Goal: Task Accomplishment & Management: Use online tool/utility

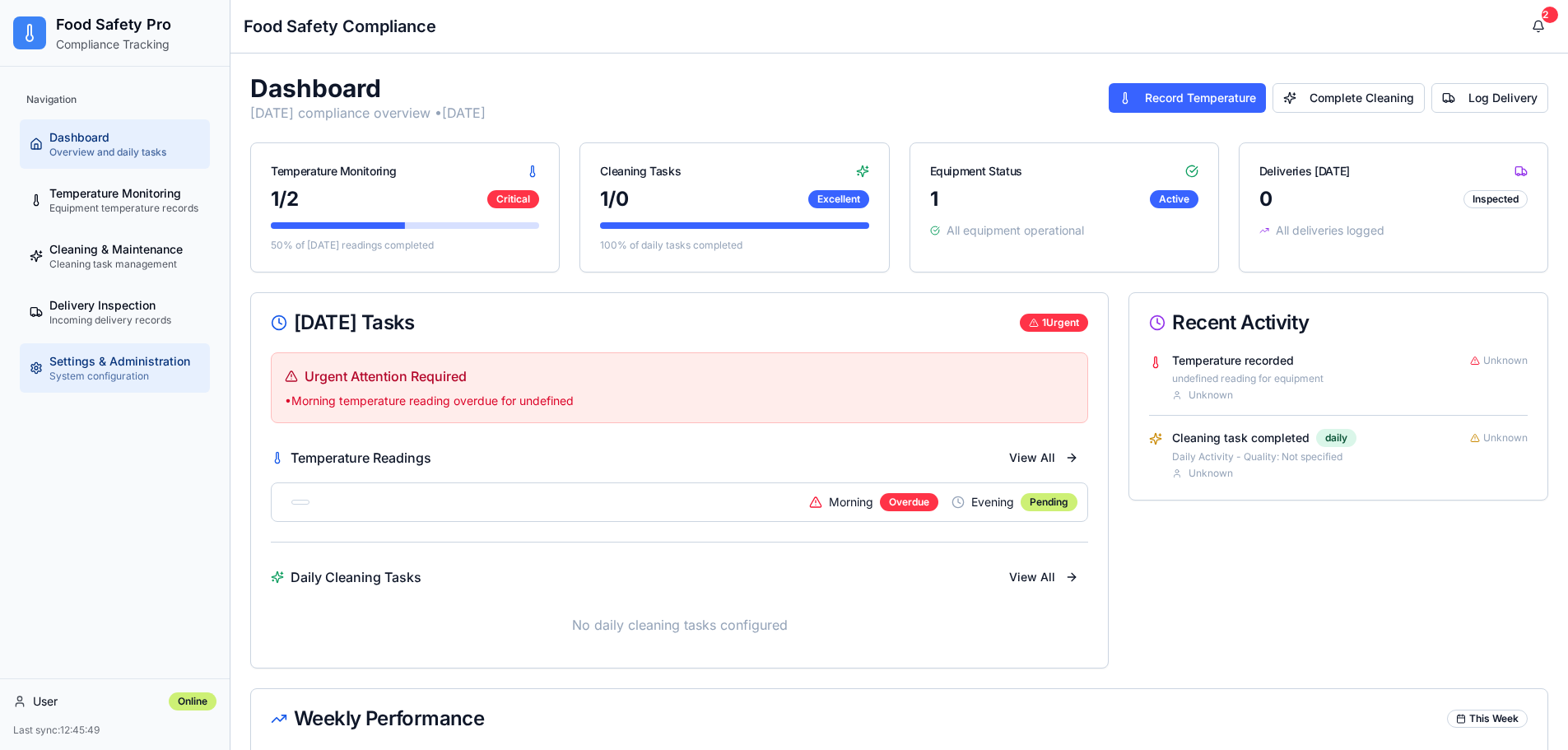
click at [74, 375] on span "System configuration" at bounding box center [99, 376] width 100 height 14
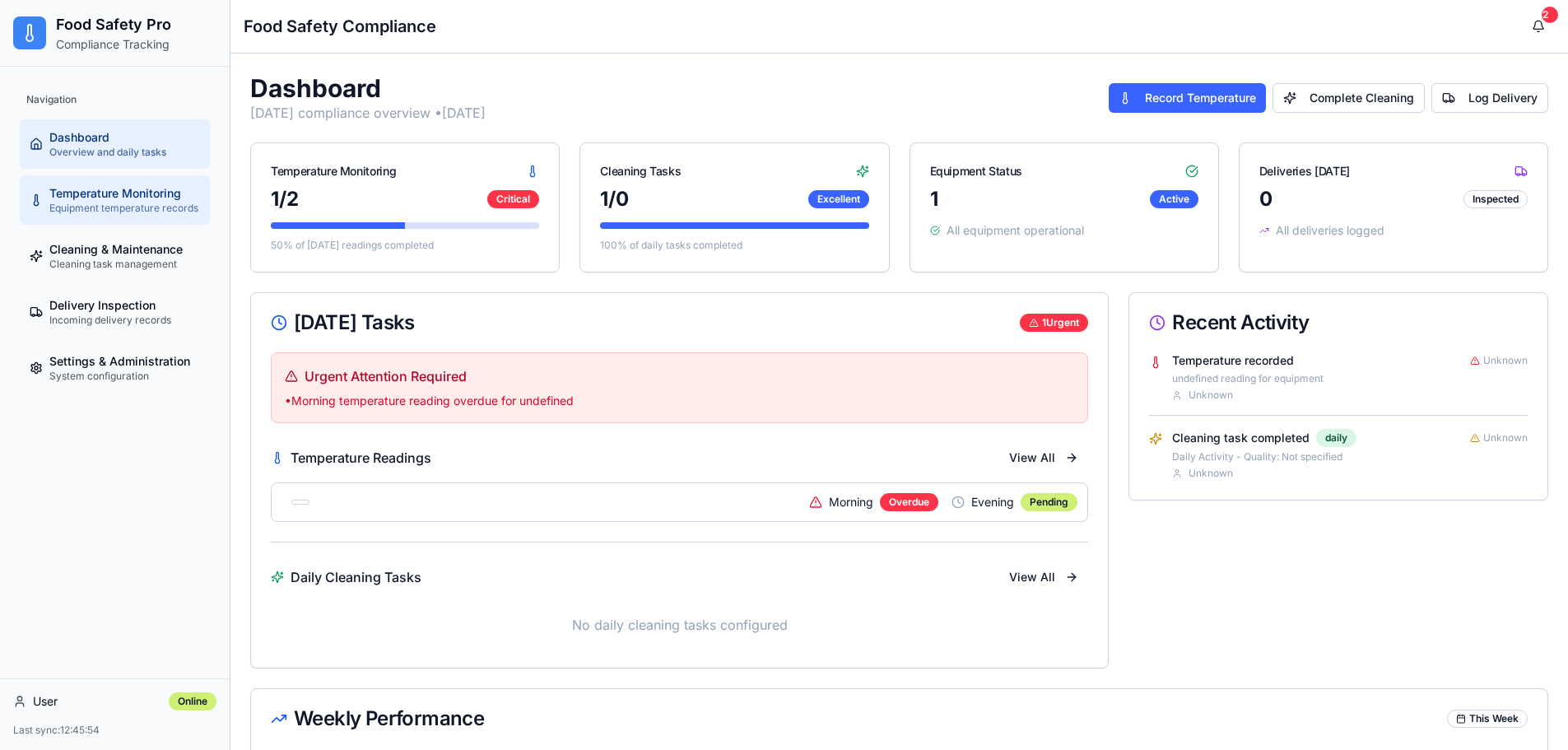
click at [91, 209] on span "Equipment temperature records" at bounding box center [123, 208] width 149 height 14
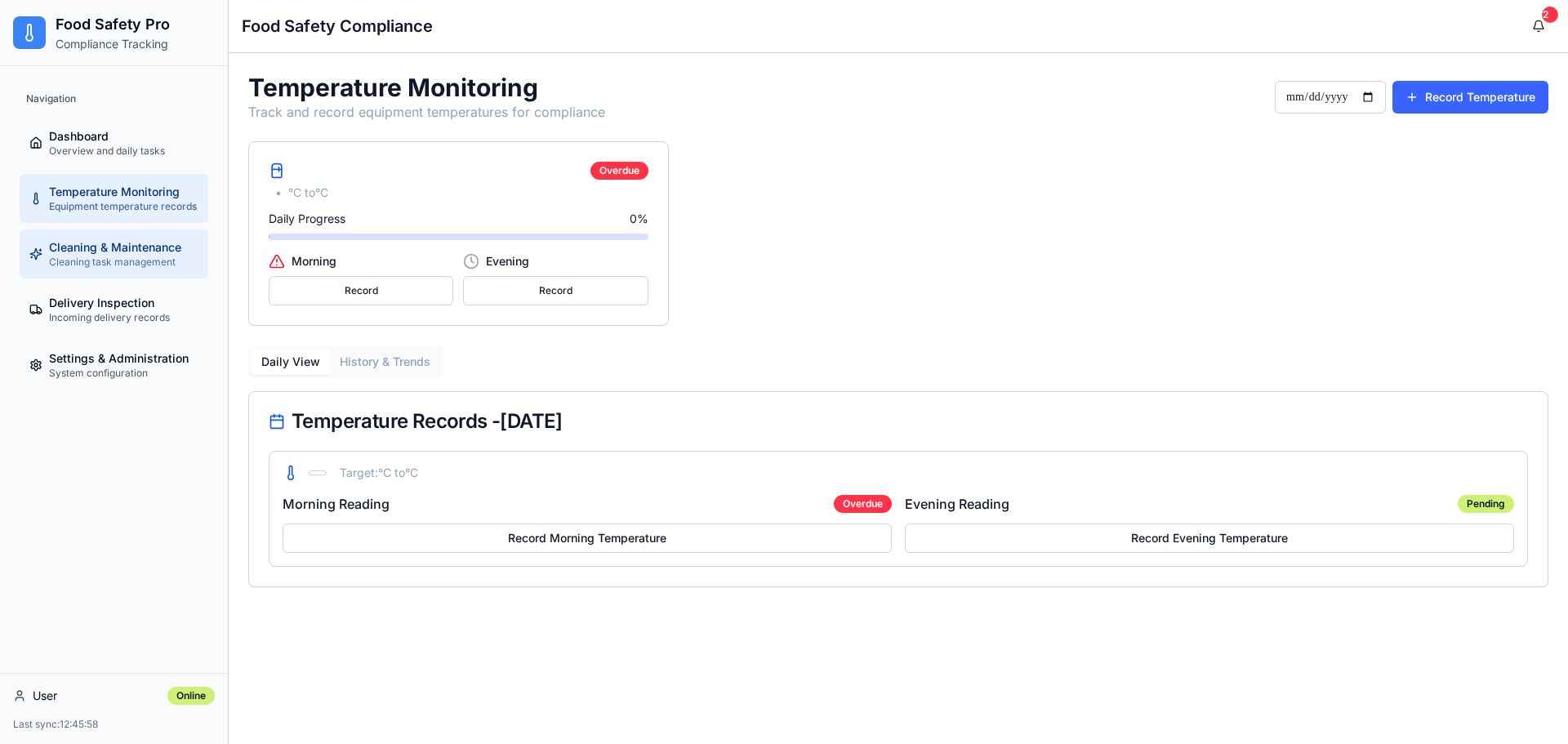
click at [87, 247] on span "Cleaning & Maintenance" at bounding box center [114, 247] width 132 height 16
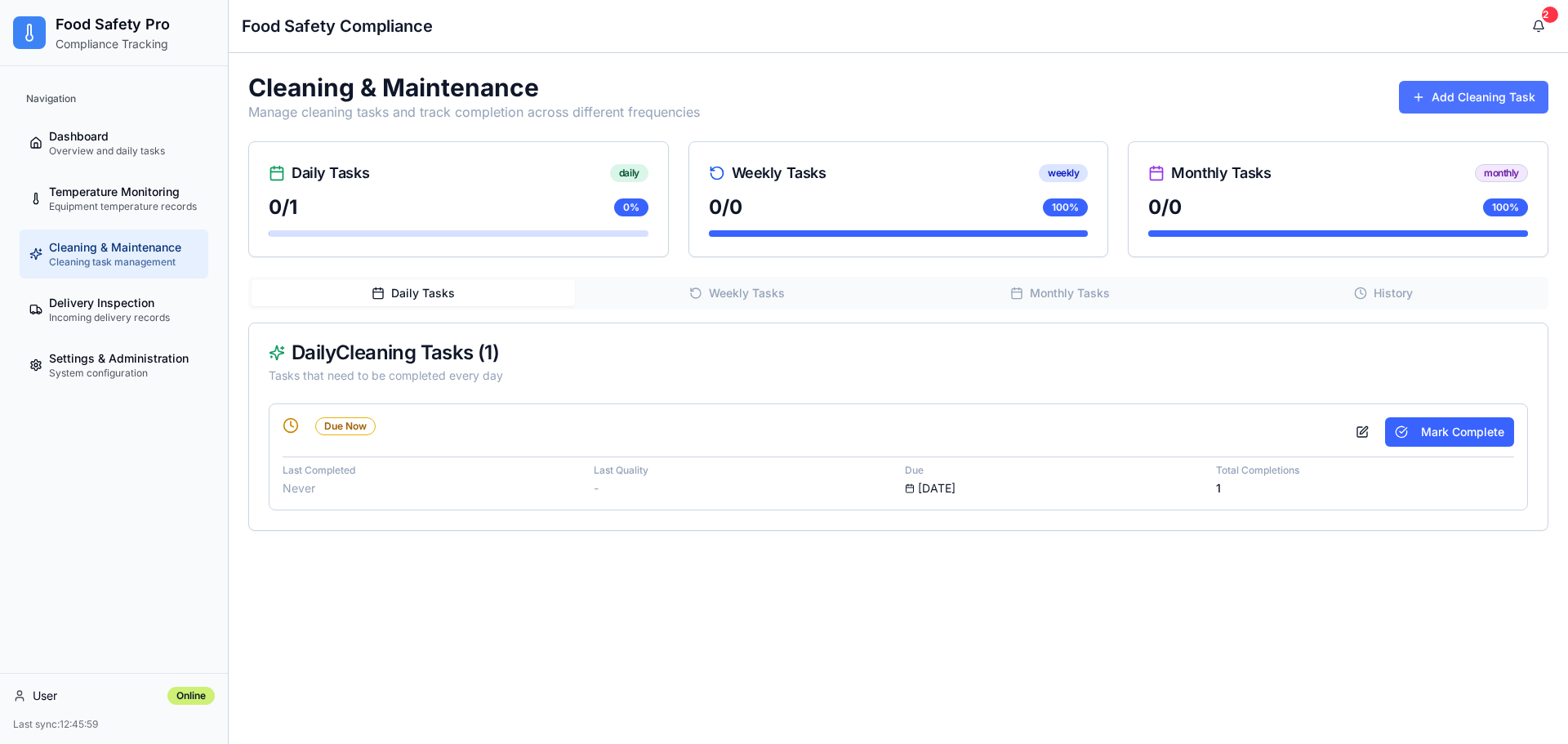
click at [1470, 96] on button "Add Cleaning Task" at bounding box center [1474, 97] width 149 height 32
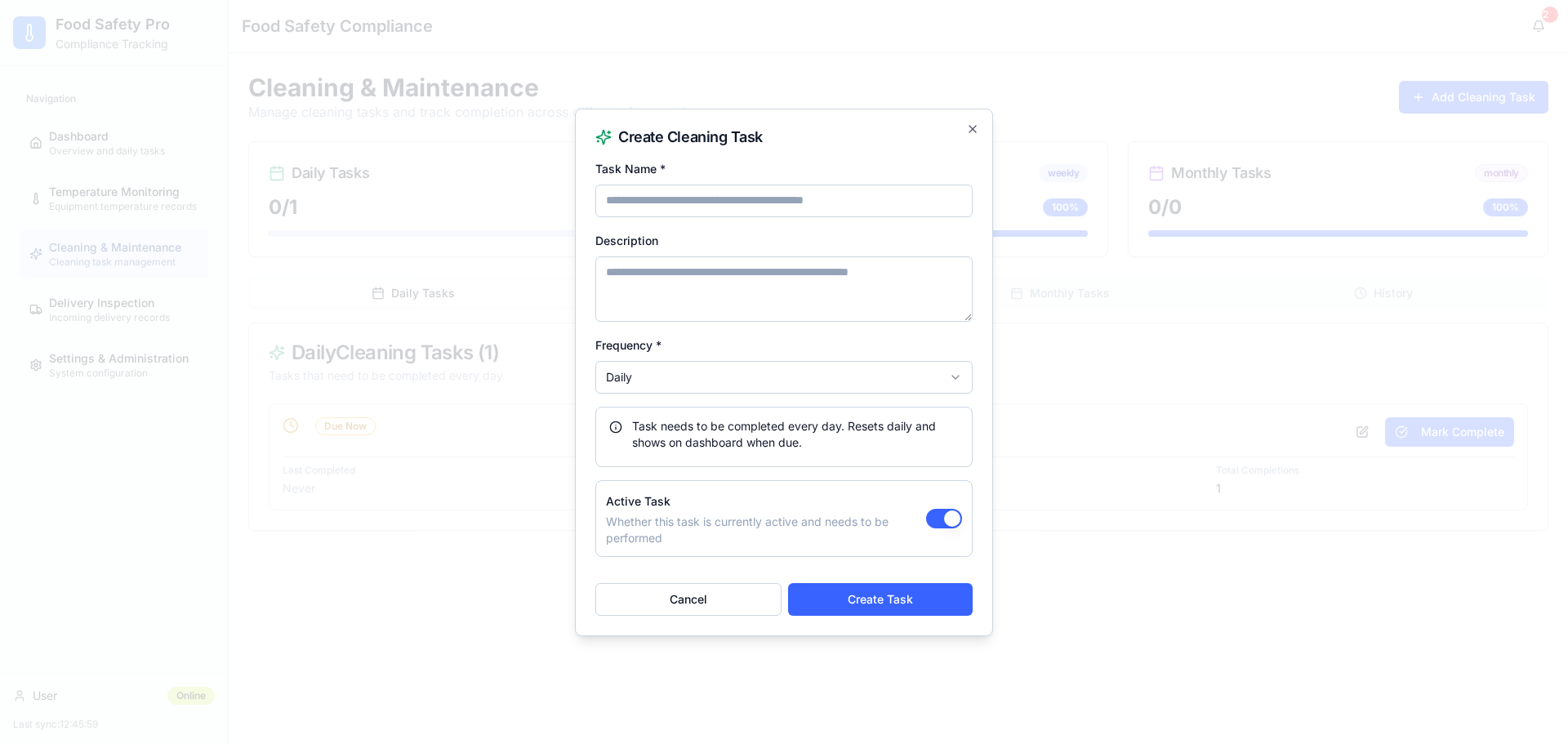
click at [670, 197] on input "Task Name *" at bounding box center [784, 201] width 378 height 32
drag, startPoint x: 358, startPoint y: 318, endPoint x: 338, endPoint y: 314, distance: 20.4
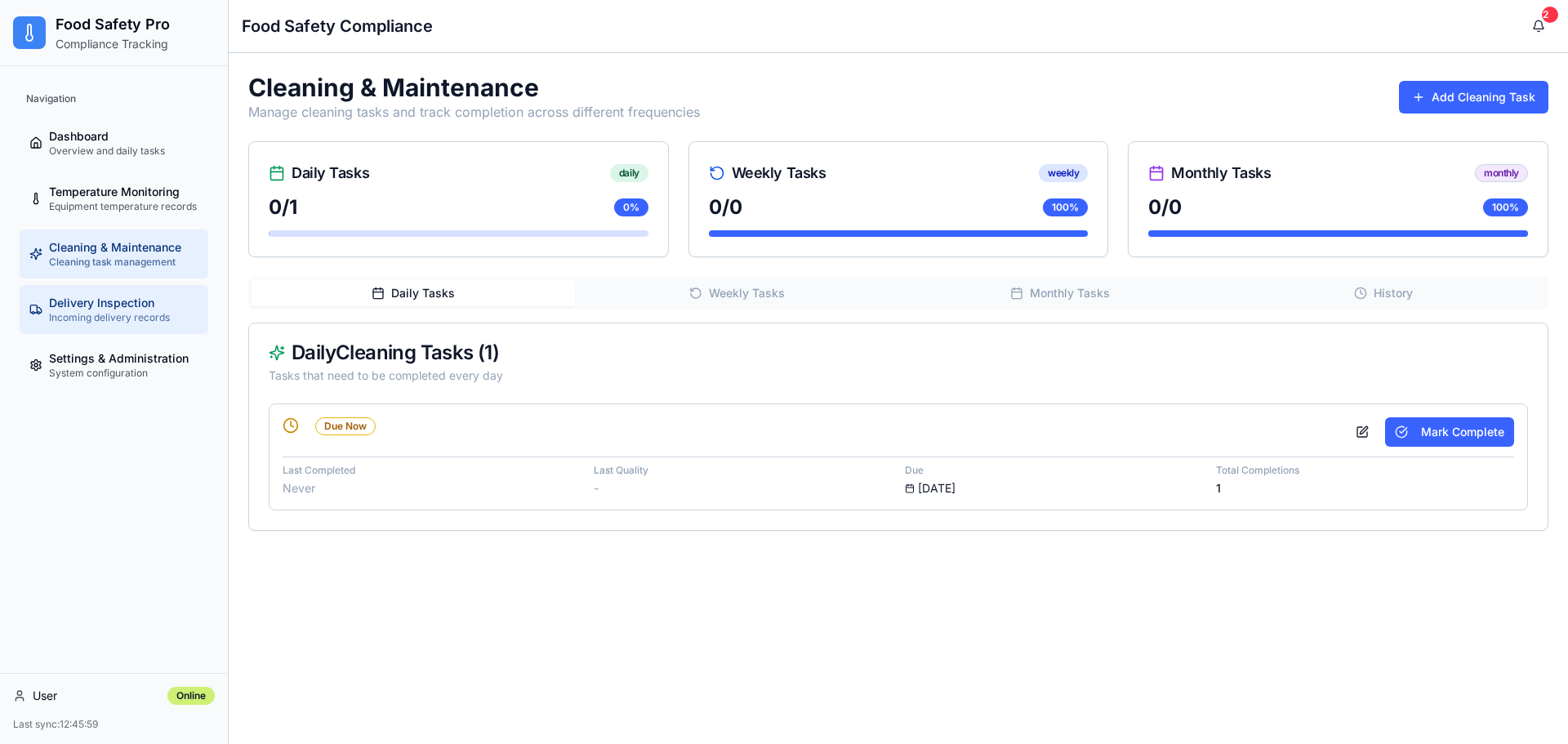
click at [104, 316] on span "Incoming delivery records" at bounding box center [109, 318] width 120 height 13
click at [120, 316] on span "Incoming delivery records" at bounding box center [109, 318] width 120 height 13
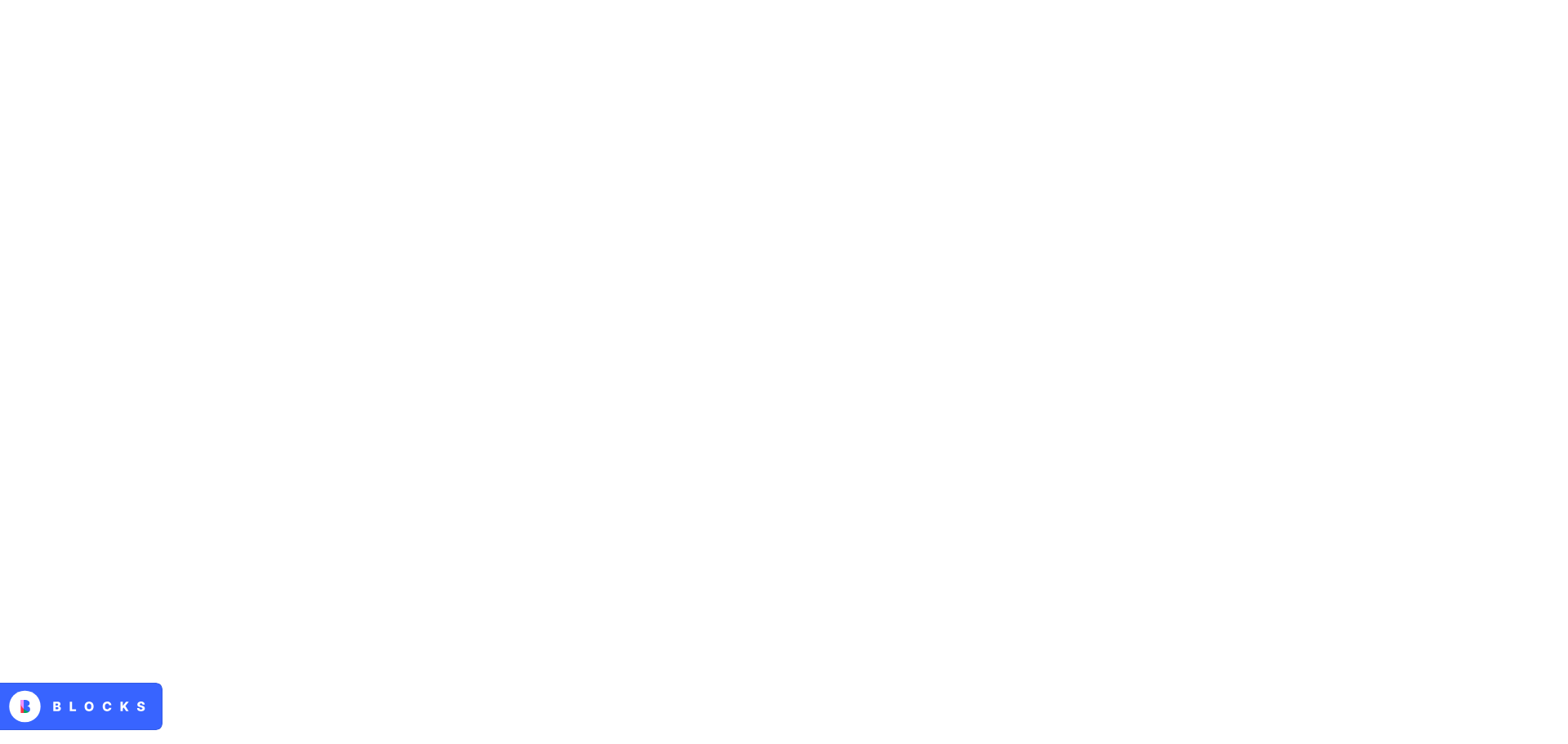
click at [842, 0] on html at bounding box center [784, 0] width 1568 height 0
click at [845, 0] on html at bounding box center [784, 0] width 1568 height 0
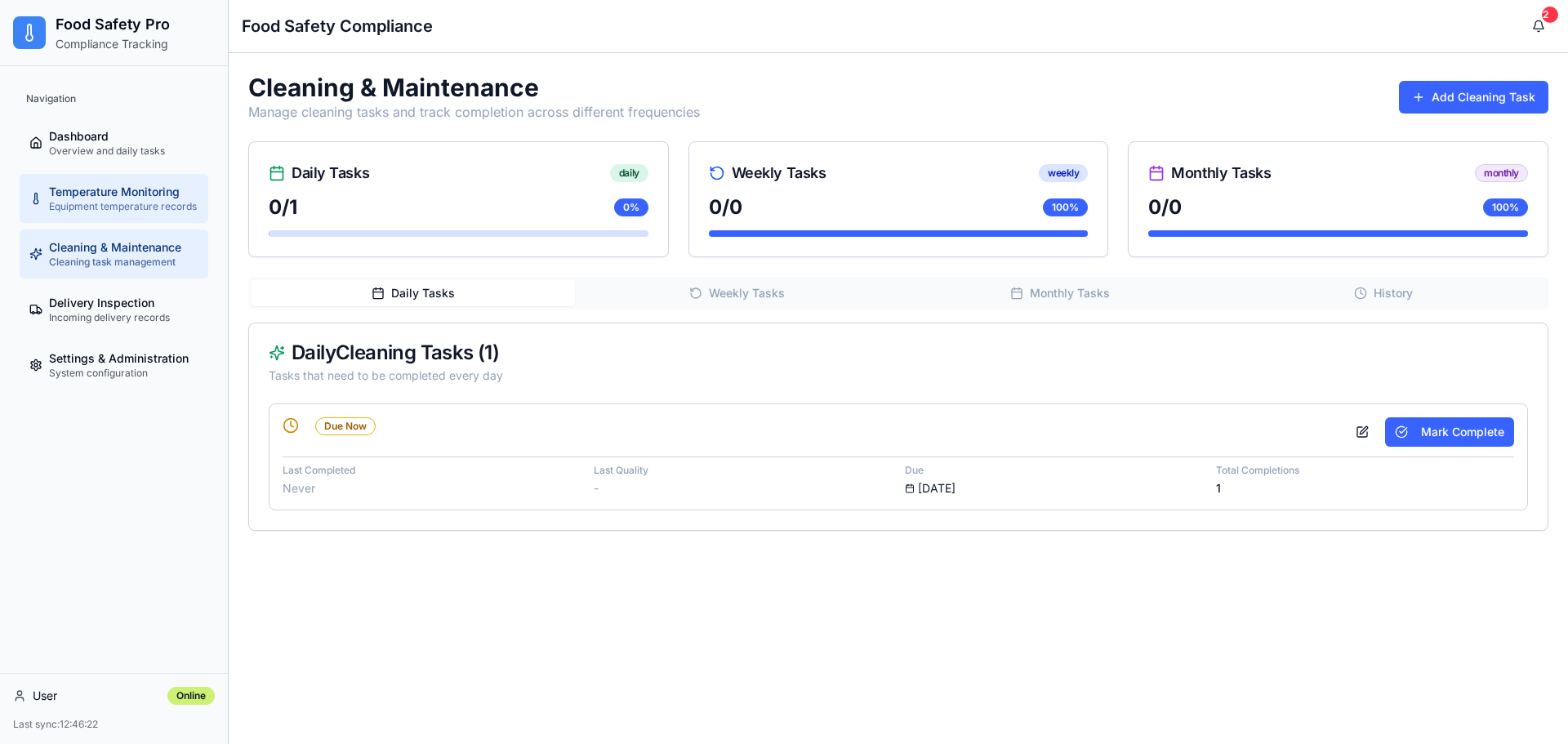
click at [119, 191] on span "Temperature Monitoring" at bounding box center [113, 192] width 130 height 16
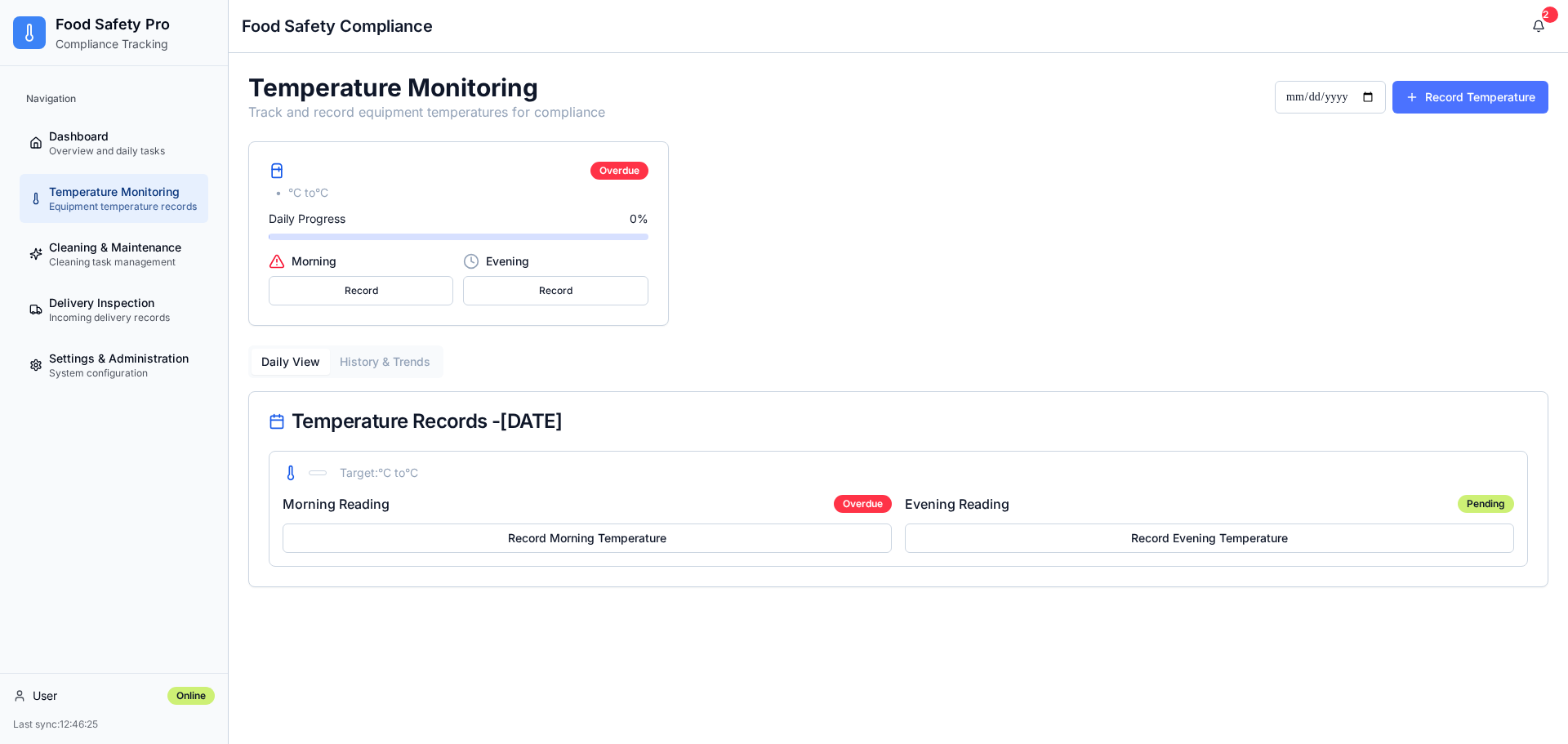
click at [1457, 93] on button "Record Temperature" at bounding box center [1469, 97] width 156 height 32
click at [1427, 94] on button "Record Temperature" at bounding box center [1469, 97] width 156 height 32
click at [1427, 103] on button "Record Temperature" at bounding box center [1469, 97] width 156 height 32
click at [1428, 103] on button "Record Temperature" at bounding box center [1469, 97] width 156 height 32
click at [1430, 103] on button "Record Temperature" at bounding box center [1469, 97] width 156 height 32
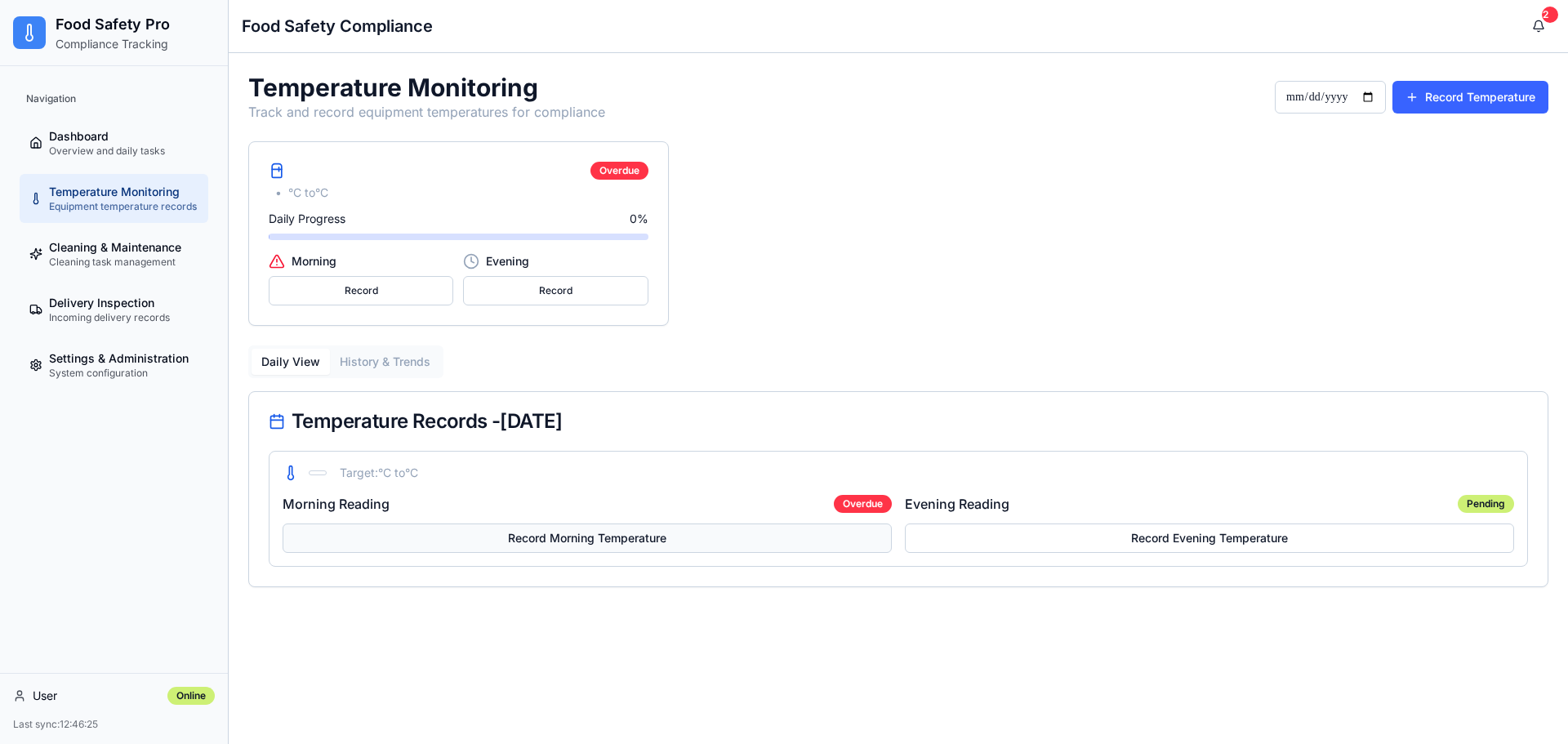
click at [534, 539] on button "Record Morning Temperature" at bounding box center [586, 538] width 609 height 30
click at [413, 380] on div "Daily View History & Trends Temperature Records - [DATE] Target: °C to °C Morni…" at bounding box center [898, 466] width 1300 height 242
click at [614, 167] on div "Overdue" at bounding box center [619, 171] width 58 height 18
click at [371, 296] on button "Record" at bounding box center [361, 291] width 184 height 30
click at [508, 288] on button "Record" at bounding box center [555, 291] width 184 height 30
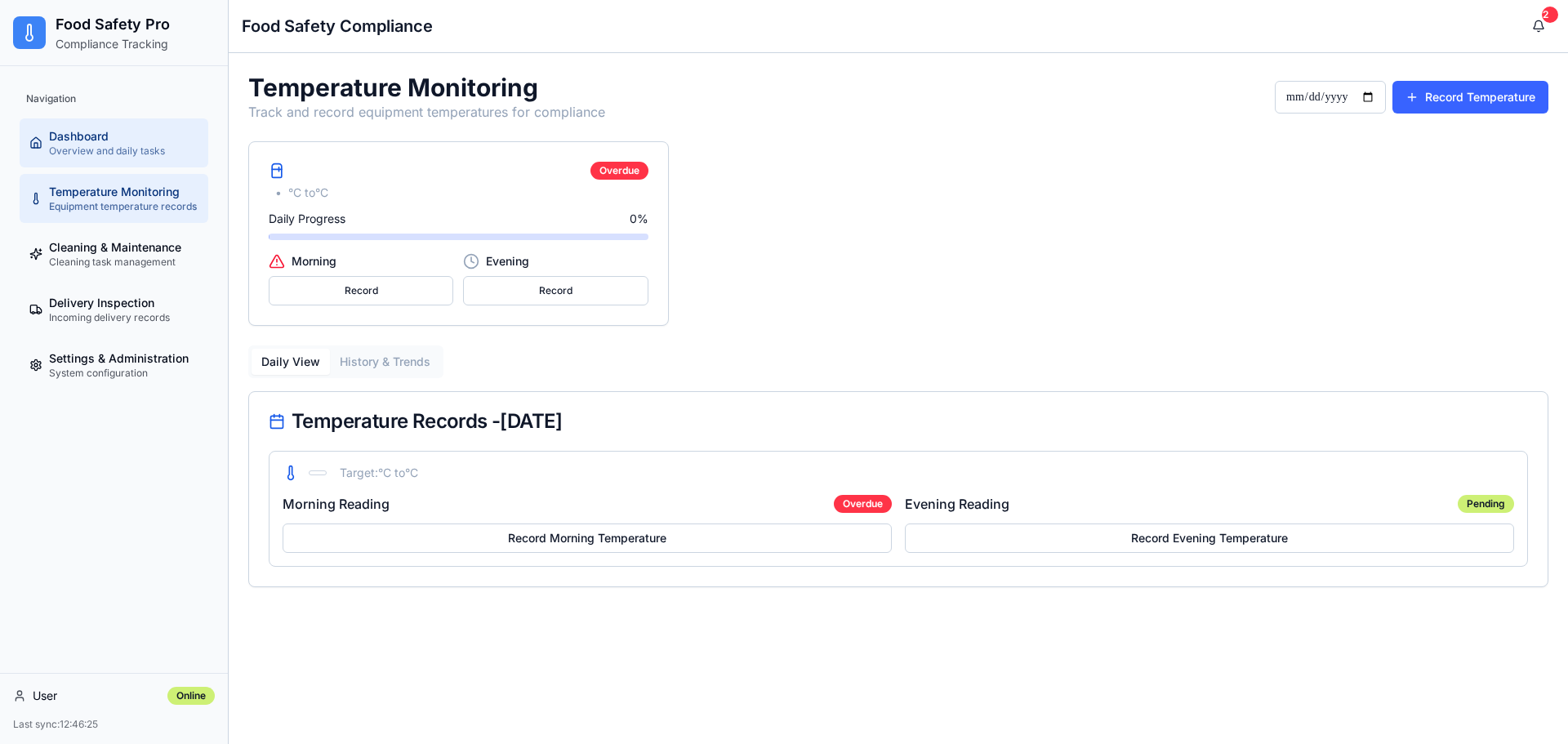
click at [103, 131] on span "Dashboard" at bounding box center [78, 137] width 59 height 16
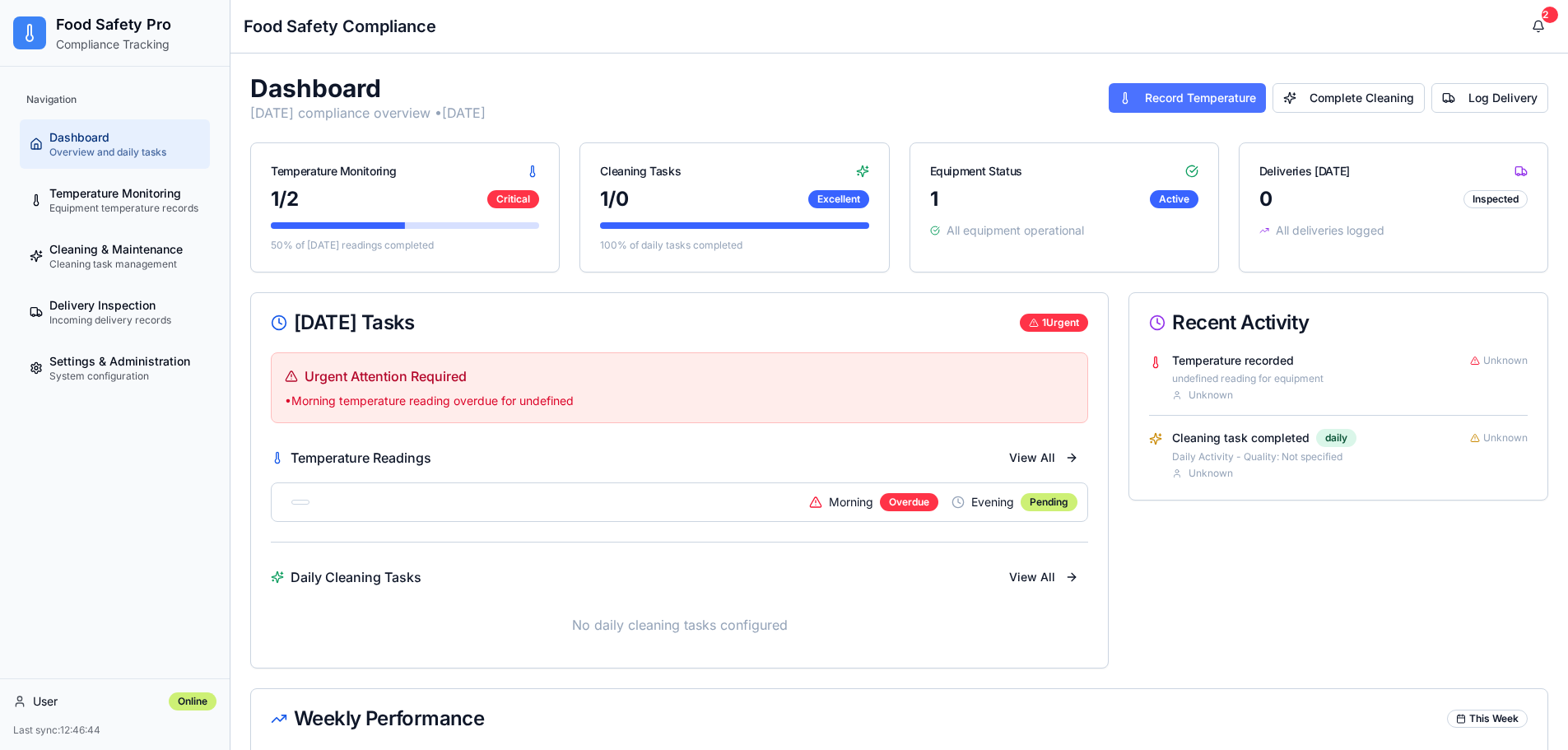
click at [1191, 94] on link "Record Temperature" at bounding box center [1186, 98] width 157 height 30
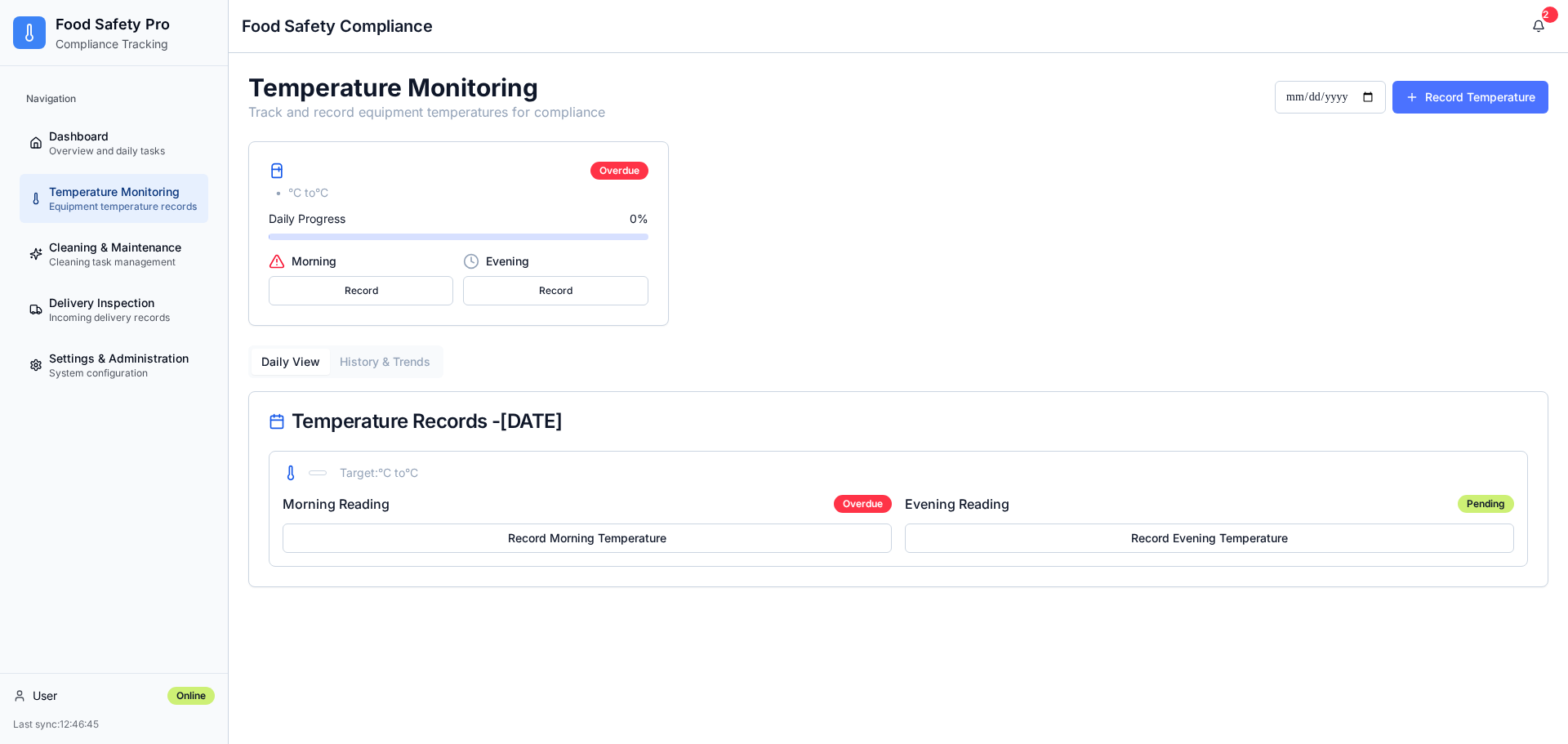
click at [1491, 94] on button "Record Temperature" at bounding box center [1469, 97] width 156 height 32
click at [1421, 103] on button "Record Temperature" at bounding box center [1469, 97] width 156 height 32
click at [1365, 100] on input "**********" at bounding box center [1331, 97] width 111 height 32
click at [1434, 86] on button "Record Temperature" at bounding box center [1469, 97] width 156 height 32
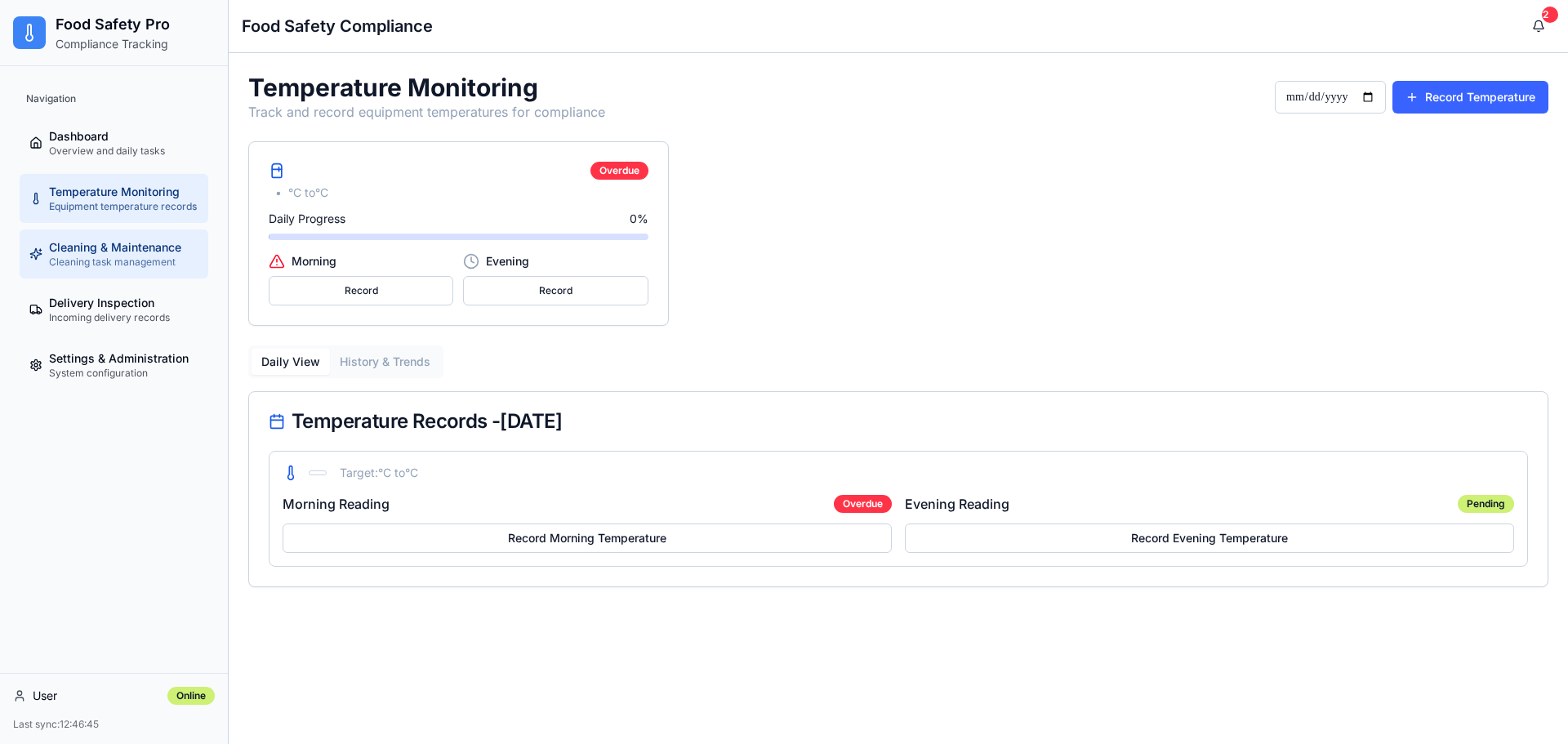
click at [106, 254] on span "Cleaning & Maintenance" at bounding box center [114, 247] width 132 height 16
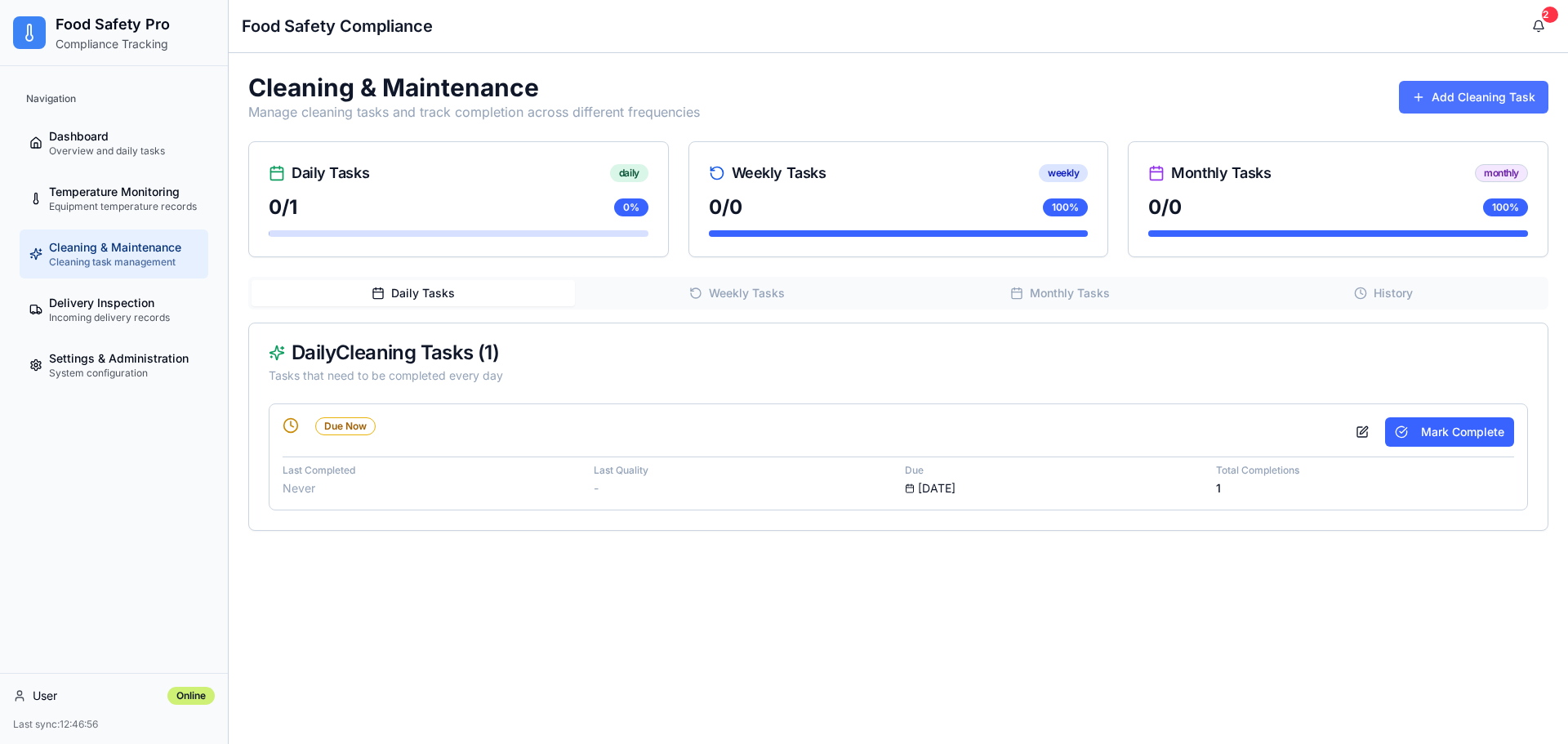
click at [1470, 96] on button "Add Cleaning Task" at bounding box center [1474, 97] width 149 height 32
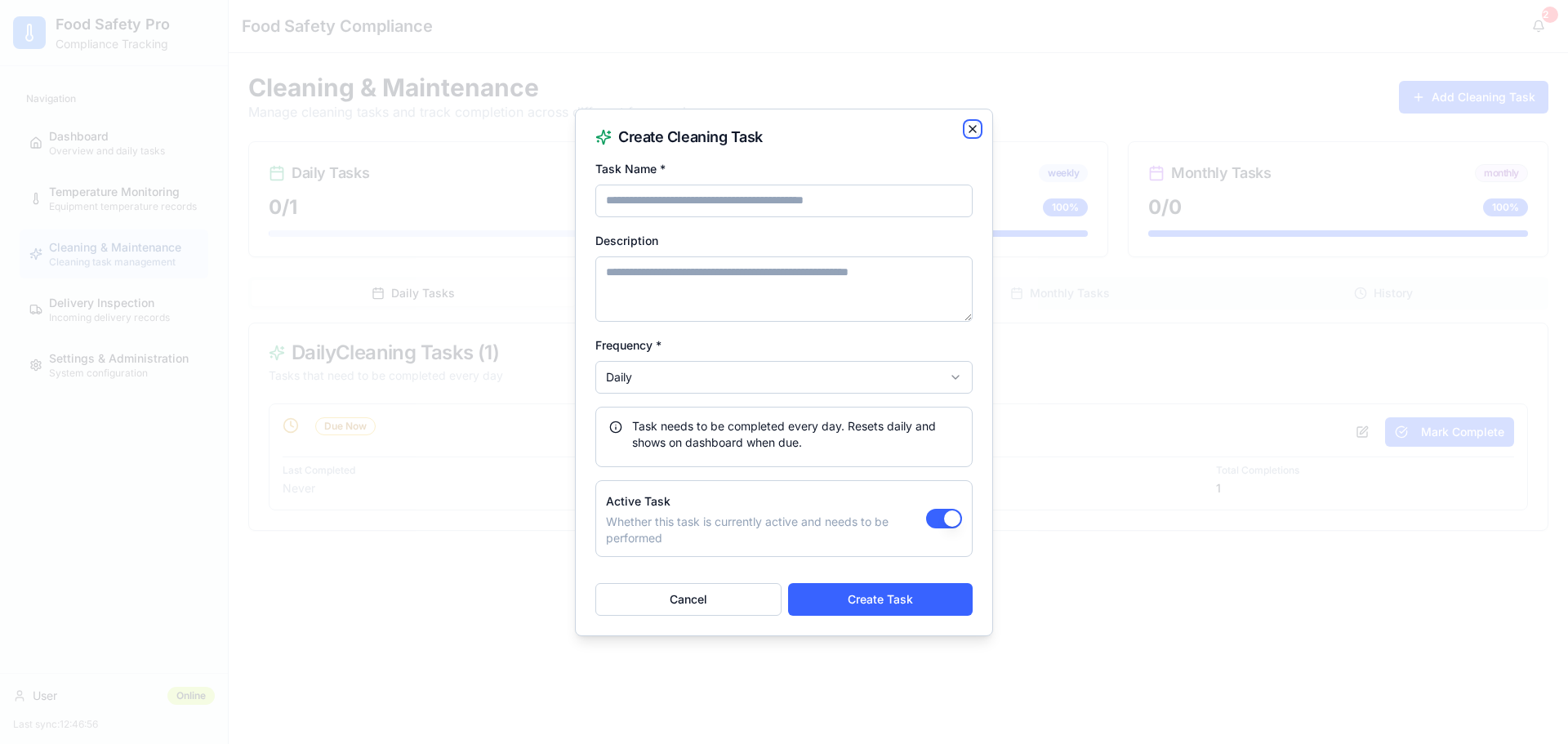
click at [967, 129] on icon "button" at bounding box center [972, 129] width 13 height 13
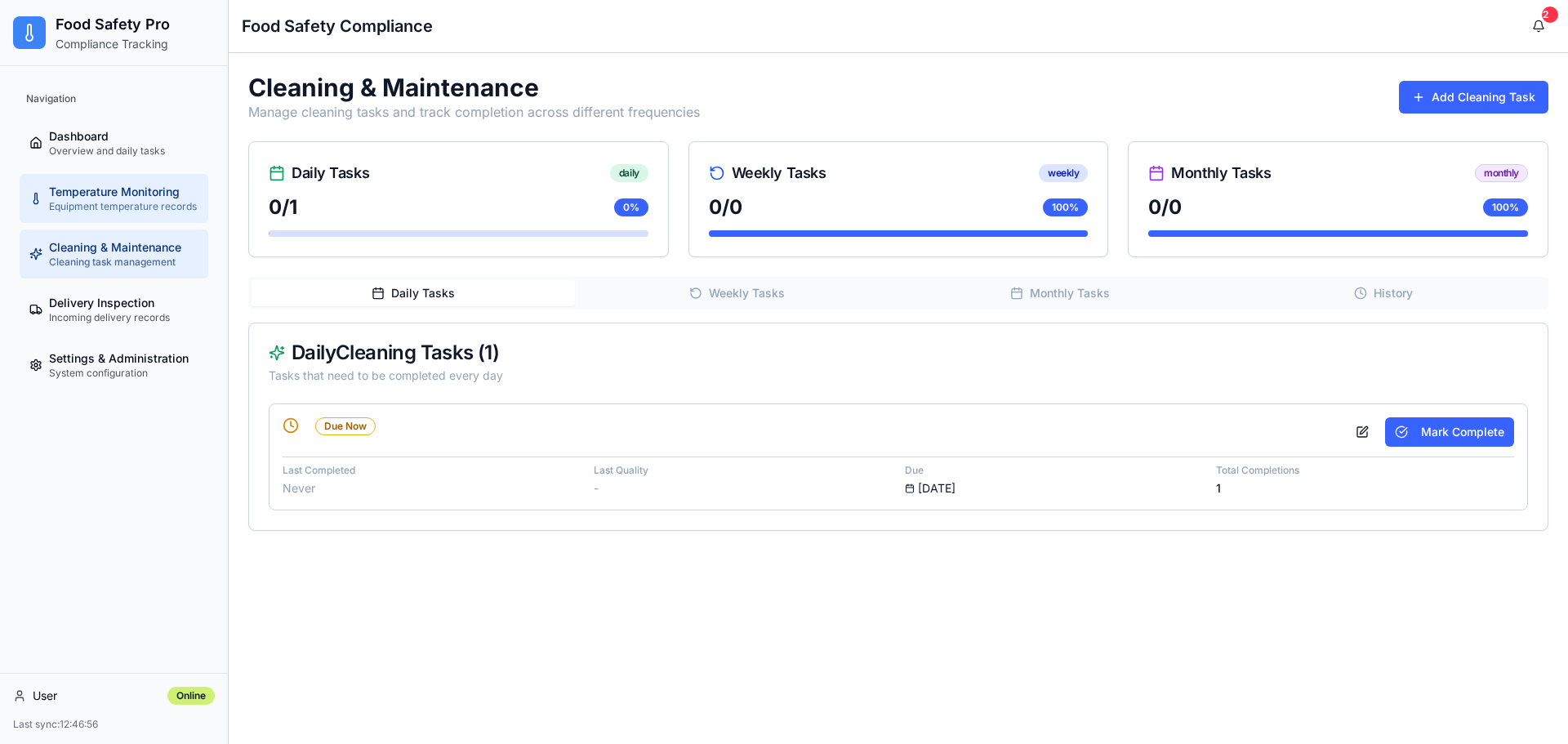
click at [85, 211] on span "Equipment temperature records" at bounding box center [122, 206] width 147 height 13
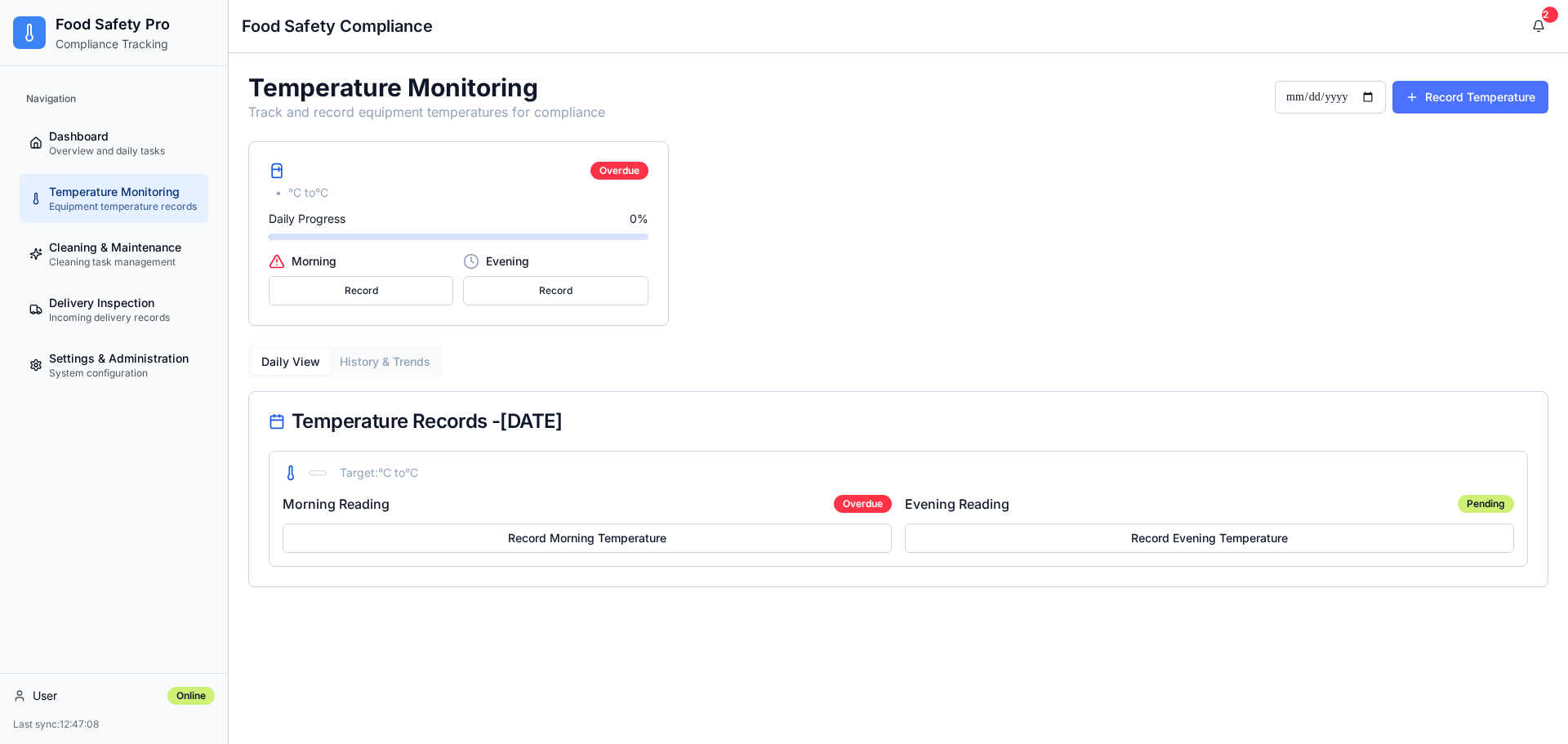
click at [1468, 99] on button "Record Temperature" at bounding box center [1469, 97] width 156 height 32
click at [1469, 99] on button "Record Temperature" at bounding box center [1469, 97] width 156 height 32
click at [1471, 99] on button "Record Temperature" at bounding box center [1469, 97] width 156 height 32
click at [1091, 238] on div "Overdue • °C to °C Daily Progress 0 % Morning Record Evening Record" at bounding box center [898, 233] width 1300 height 184
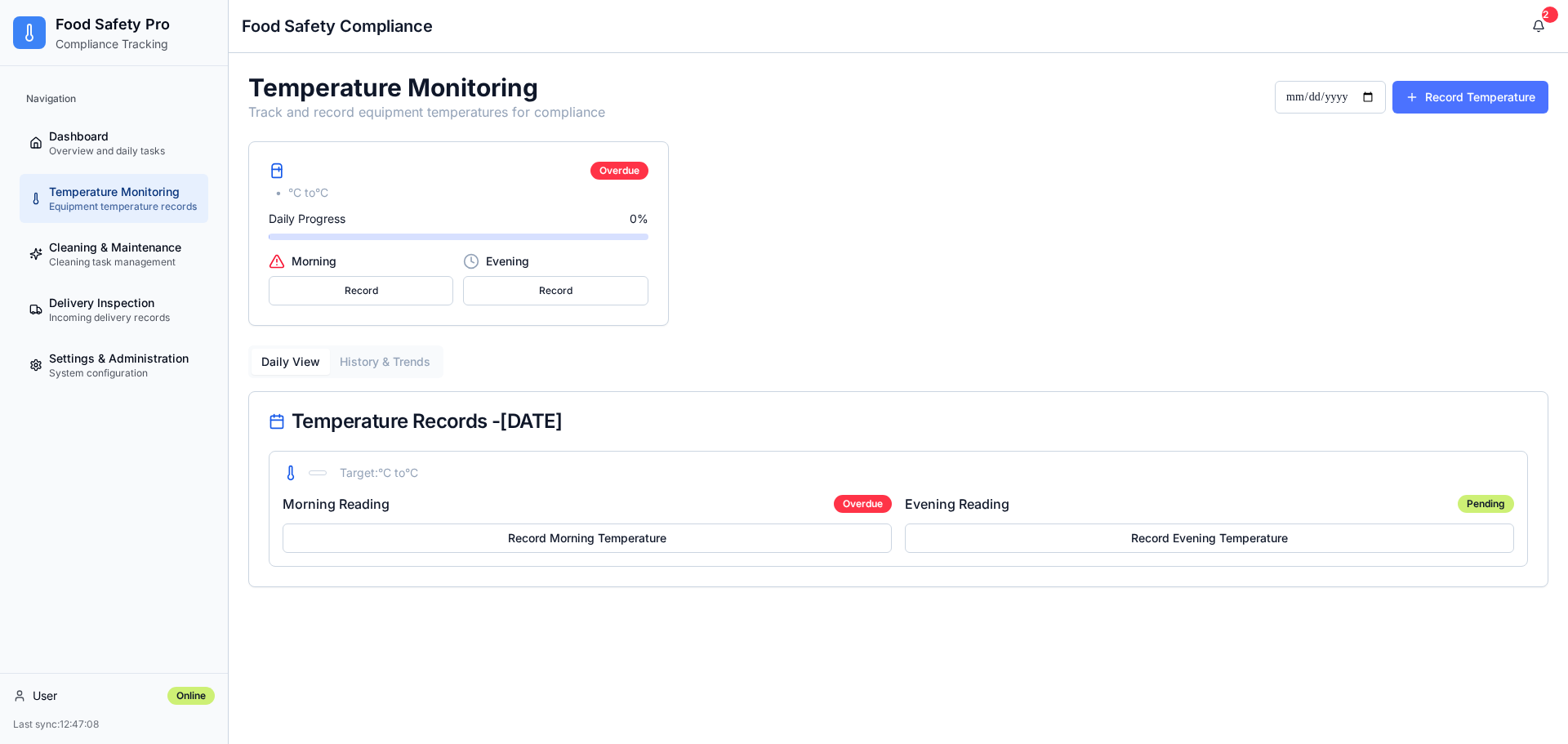
click at [1471, 105] on button "Record Temperature" at bounding box center [1469, 97] width 156 height 32
click at [1495, 103] on button "Record Temperature" at bounding box center [1469, 97] width 156 height 32
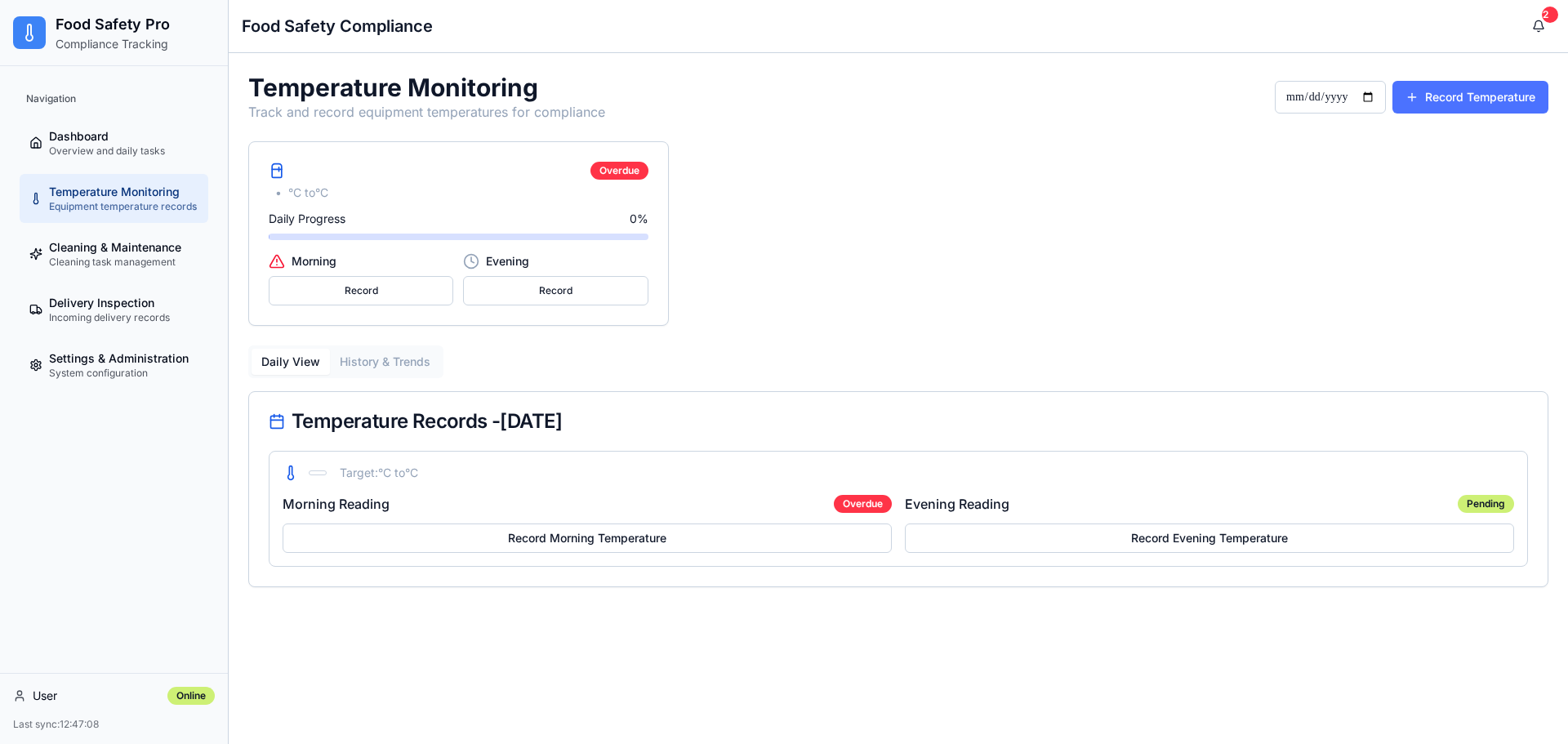
click at [1495, 103] on button "Record Temperature" at bounding box center [1469, 97] width 156 height 32
